Goal: Task Accomplishment & Management: Manage account settings

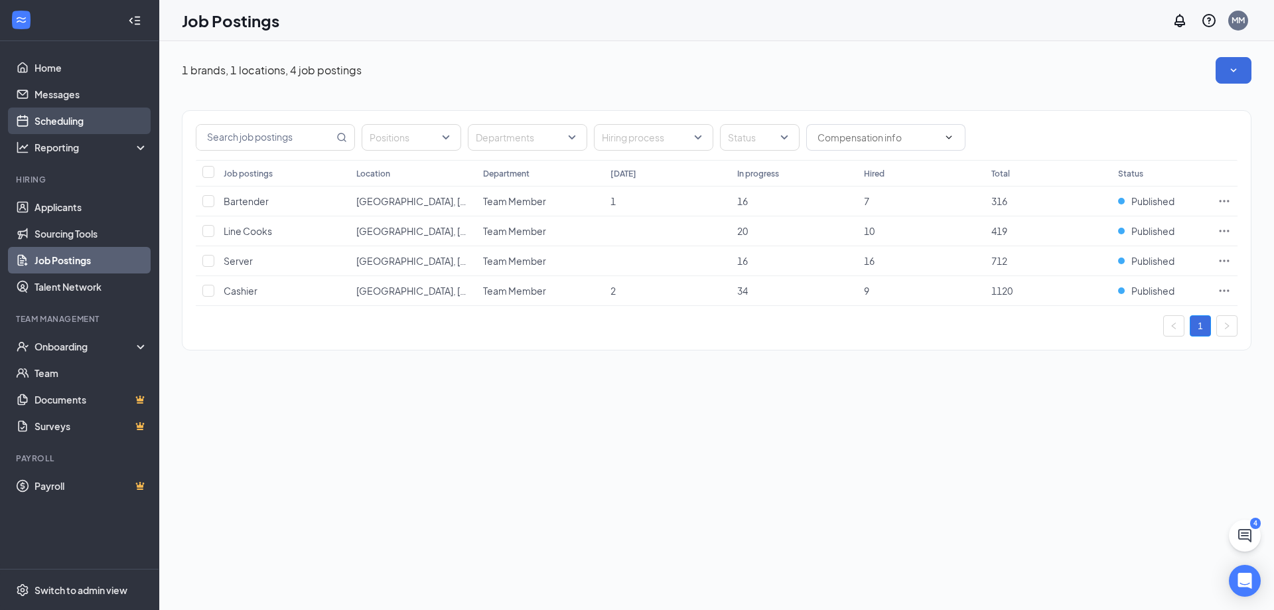
click at [91, 111] on link "Scheduling" at bounding box center [91, 120] width 113 height 27
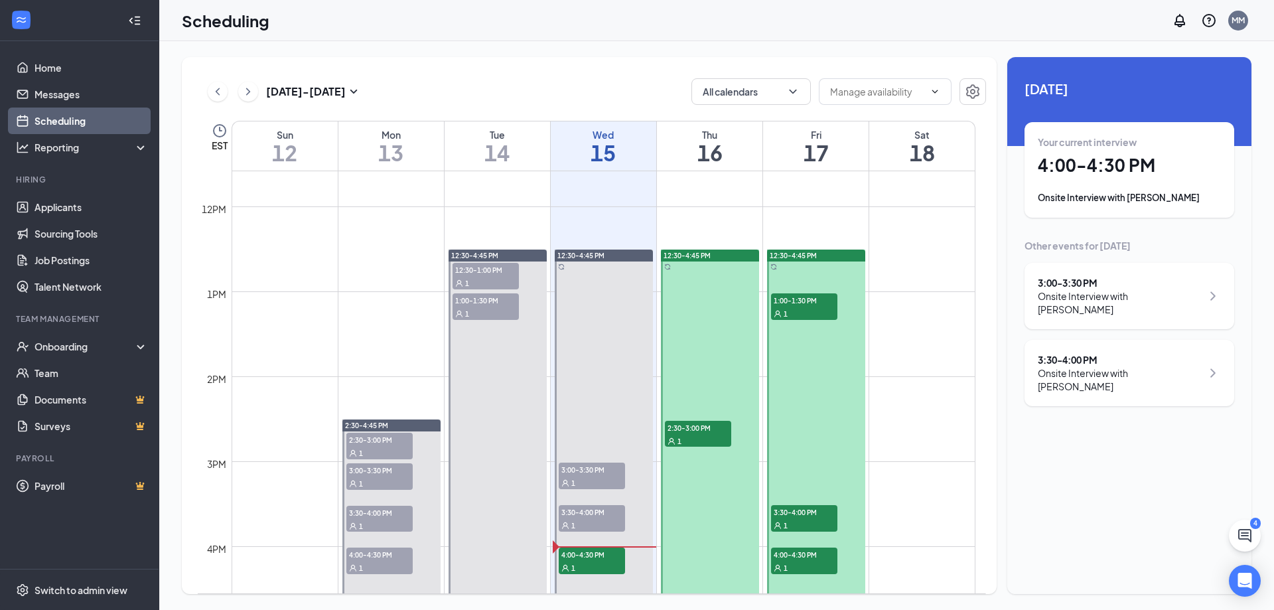
scroll to position [1050, 0]
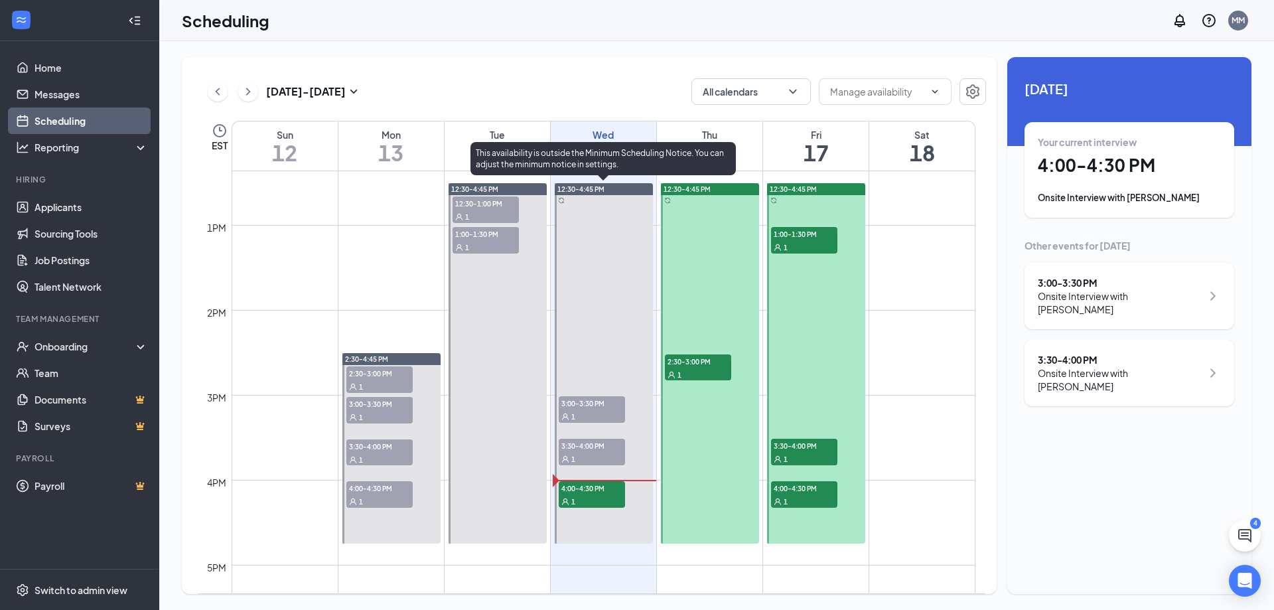
click at [579, 488] on span "4:00-4:30 PM" at bounding box center [592, 487] width 66 height 13
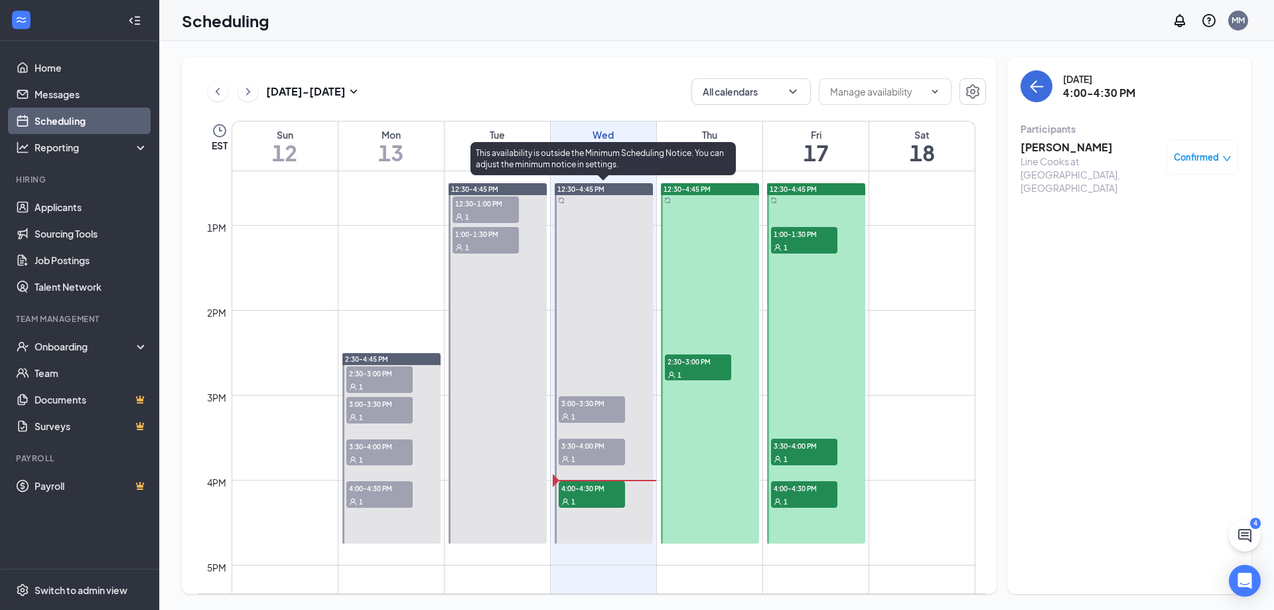
click at [605, 413] on div "1" at bounding box center [592, 415] width 66 height 13
click at [611, 491] on span "4:00-4:30 PM" at bounding box center [592, 487] width 66 height 13
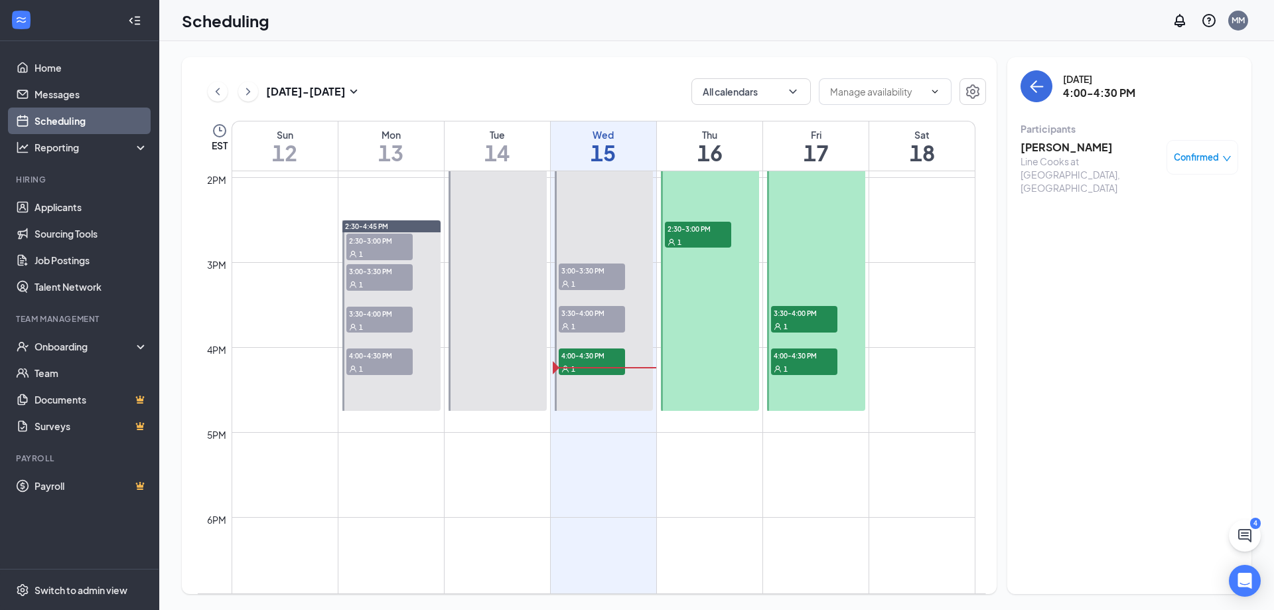
click at [1172, 153] on div "Confirmed" at bounding box center [1202, 157] width 72 height 35
click at [1212, 168] on div "Confirmed" at bounding box center [1202, 157] width 72 height 35
click at [1180, 151] on span "Confirmed" at bounding box center [1196, 157] width 45 height 13
click at [1150, 250] on span "Mark as no-show" at bounding box center [1164, 245] width 74 height 15
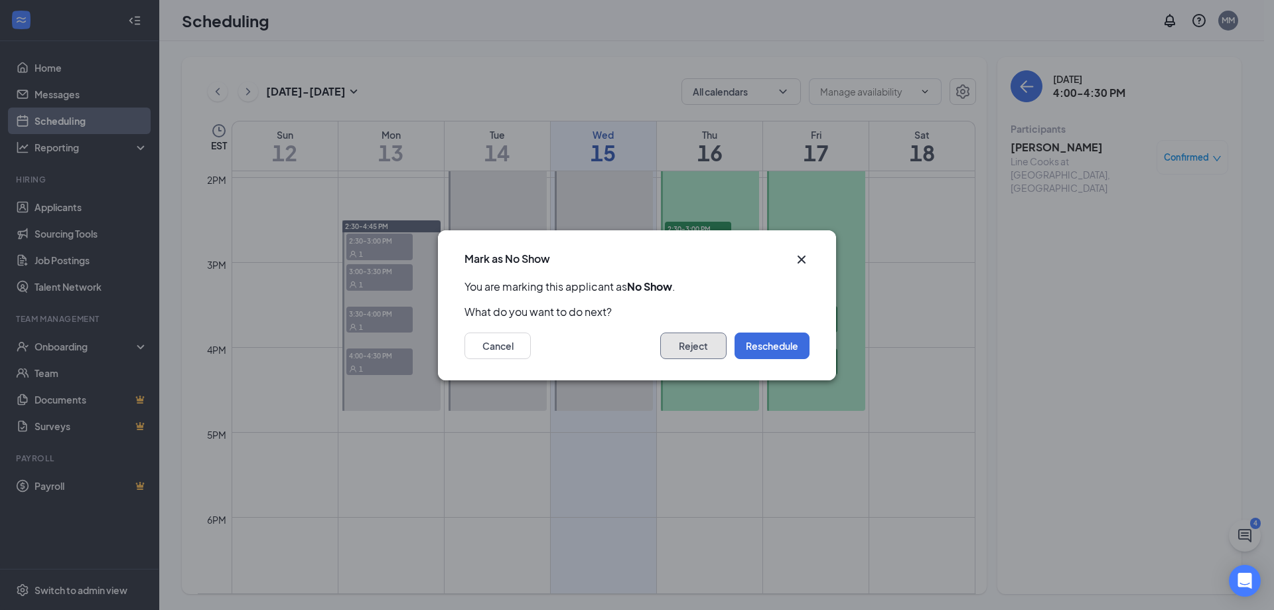
click at [684, 350] on button "Reject" at bounding box center [693, 345] width 66 height 27
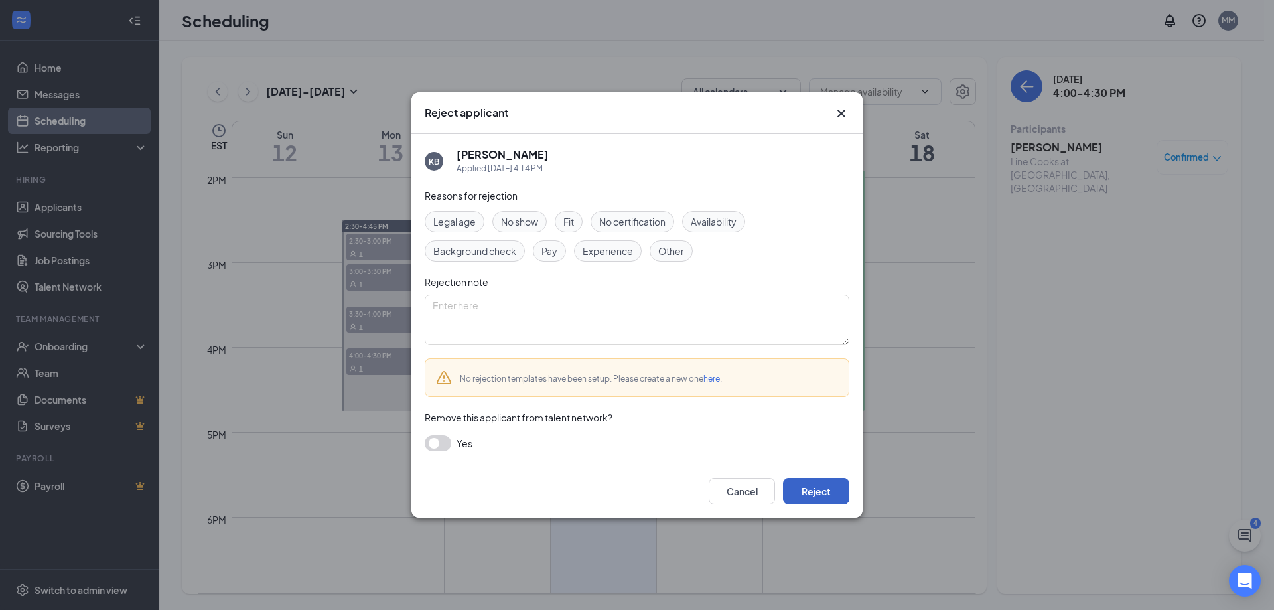
drag, startPoint x: 802, startPoint y: 484, endPoint x: 801, endPoint y: 474, distance: 9.4
click at [801, 474] on div "Cancel Reject" at bounding box center [636, 490] width 451 height 53
drag, startPoint x: 796, startPoint y: 489, endPoint x: 801, endPoint y: 483, distance: 8.0
click at [801, 483] on button "Reject" at bounding box center [816, 491] width 66 height 27
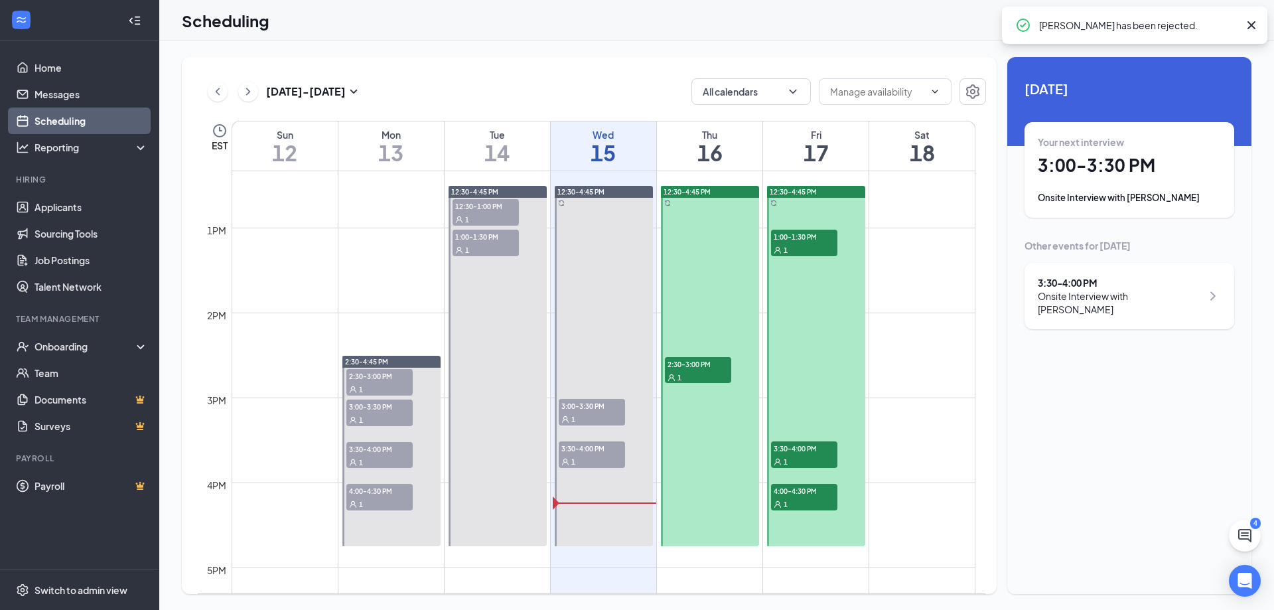
scroll to position [1050, 0]
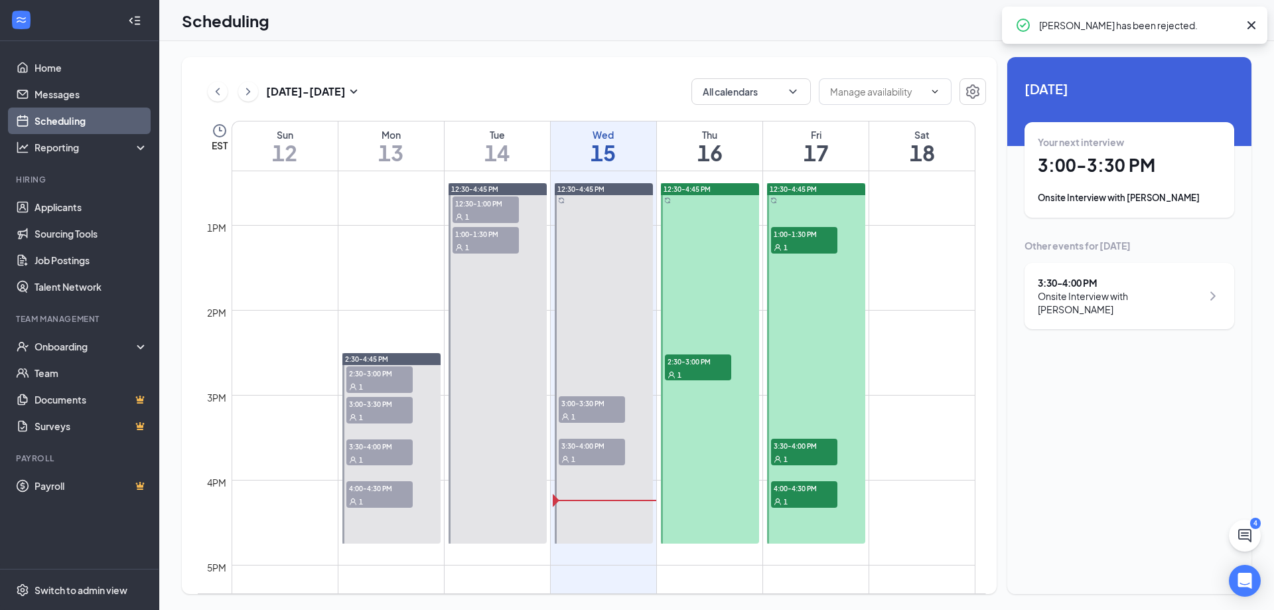
click at [715, 368] on div "1" at bounding box center [698, 374] width 66 height 13
